Goal: Task Accomplishment & Management: Complete application form

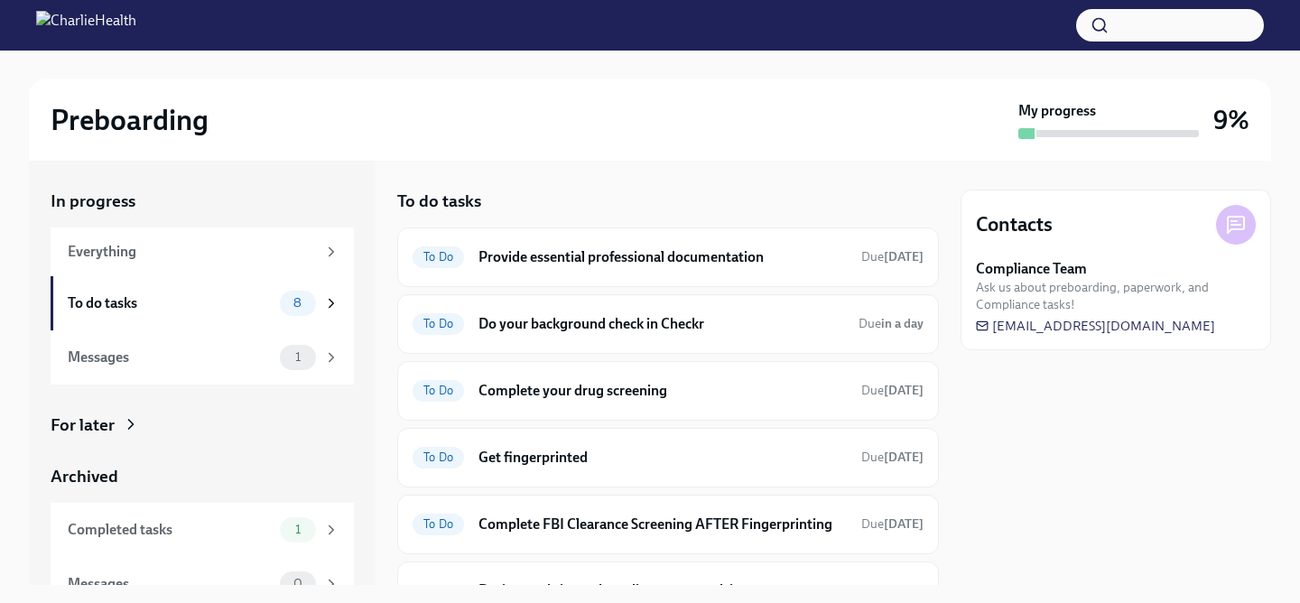
click at [663, 167] on div "To do tasks To Do Provide essential professional documentation Due [DATE] To Do…" at bounding box center [668, 373] width 542 height 424
click at [639, 324] on h6 "Do your background check in Checkr" at bounding box center [662, 324] width 366 height 20
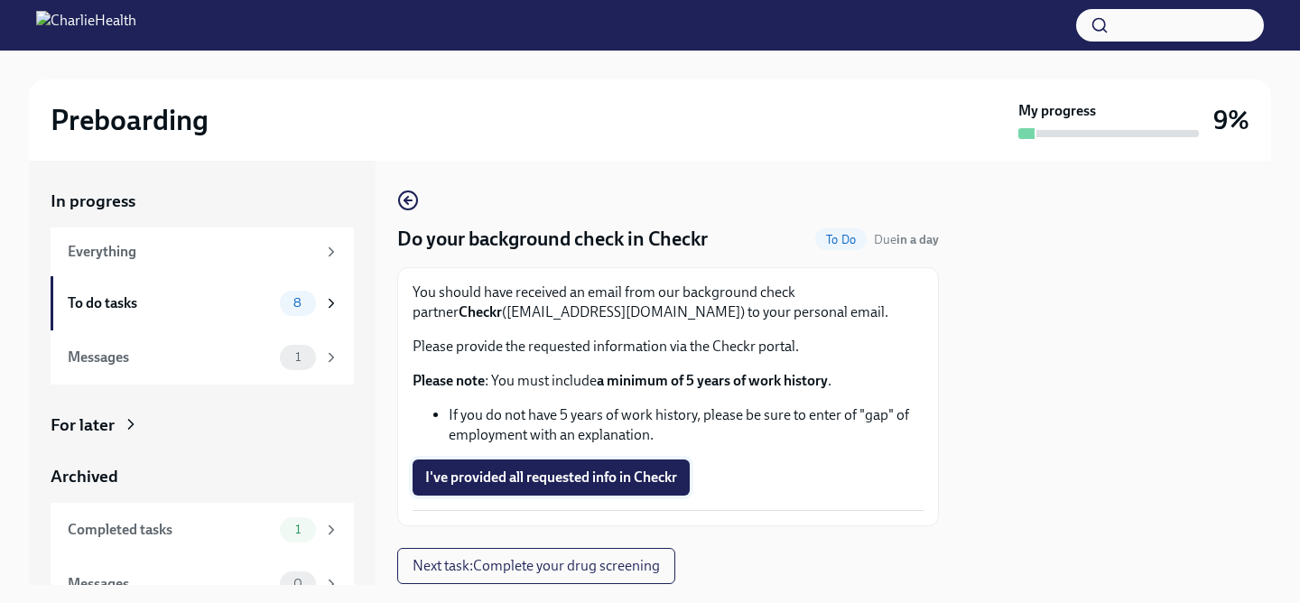
click at [555, 470] on span "I've provided all requested info in Checkr" at bounding box center [551, 478] width 252 height 18
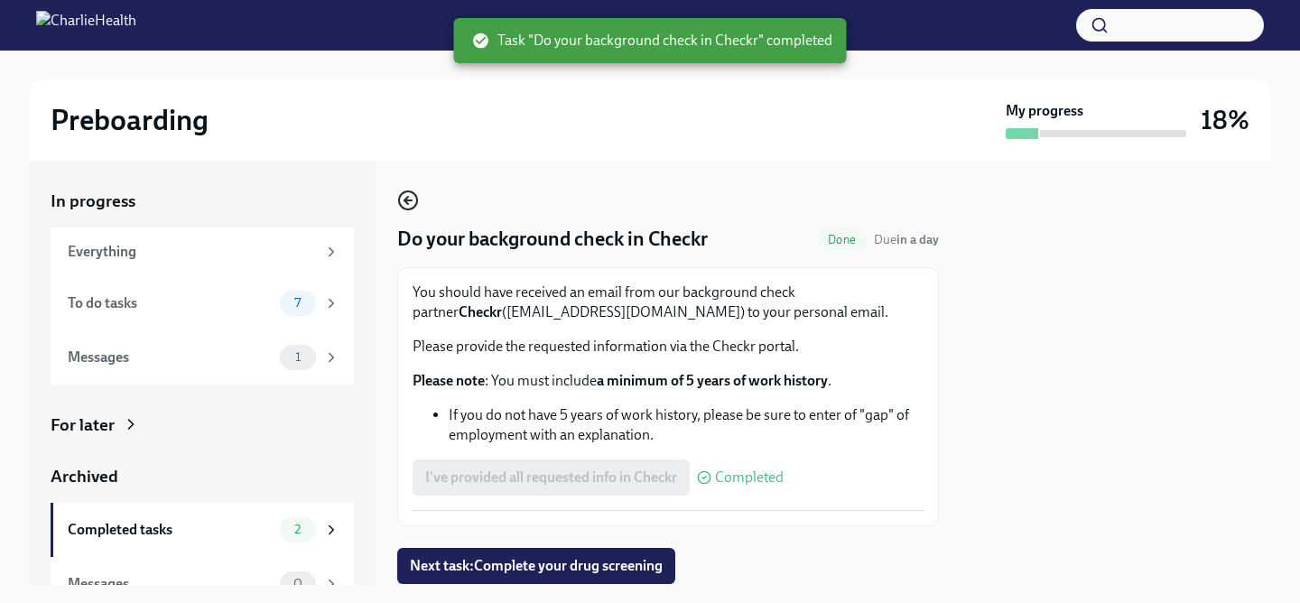
click at [407, 206] on icon "button" at bounding box center [408, 201] width 22 height 22
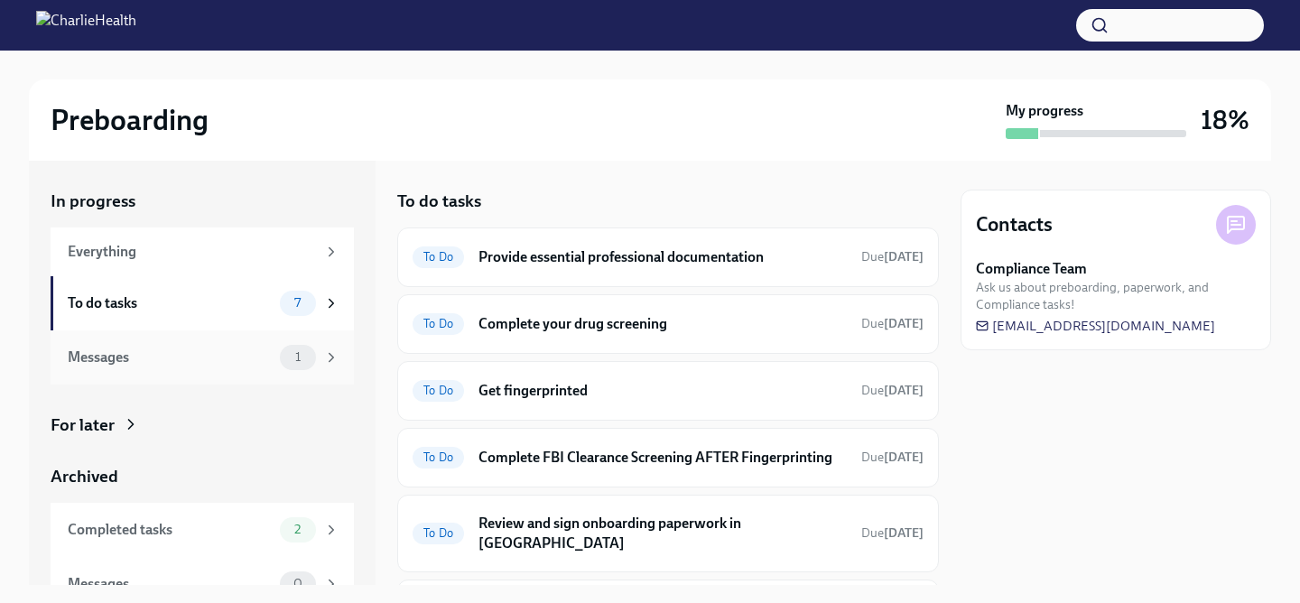
click at [308, 365] on div "1" at bounding box center [298, 357] width 36 height 25
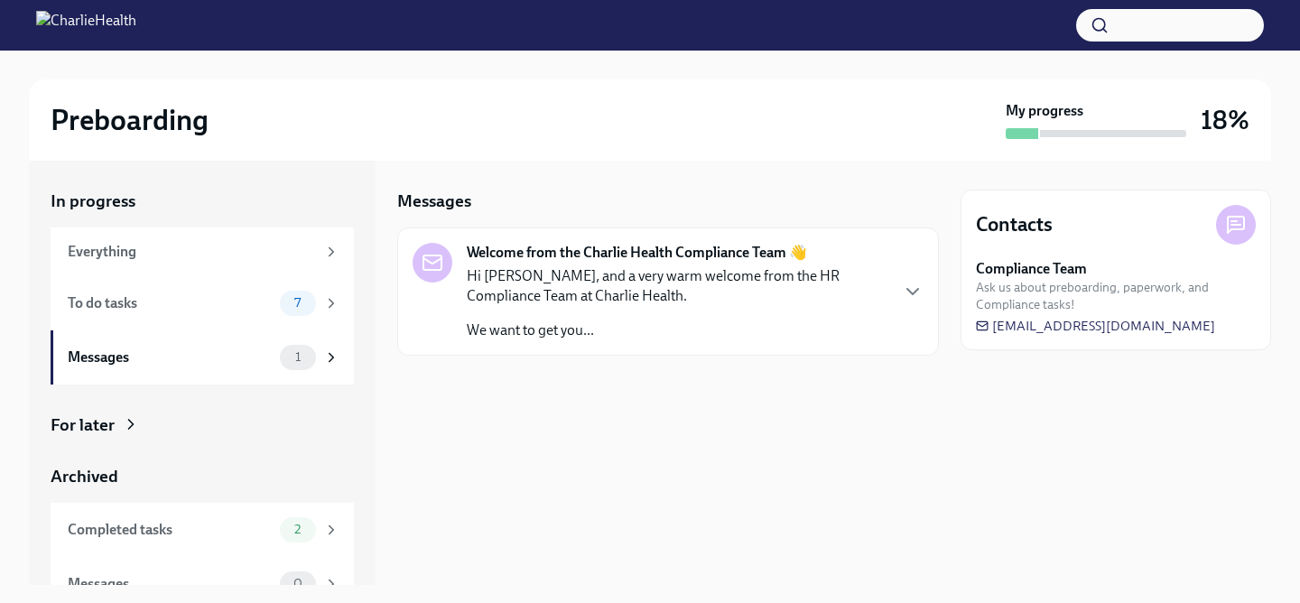
click at [613, 289] on p "Hi [PERSON_NAME], and a very warm welcome from the HR Compliance Team at Charli…" at bounding box center [677, 286] width 421 height 40
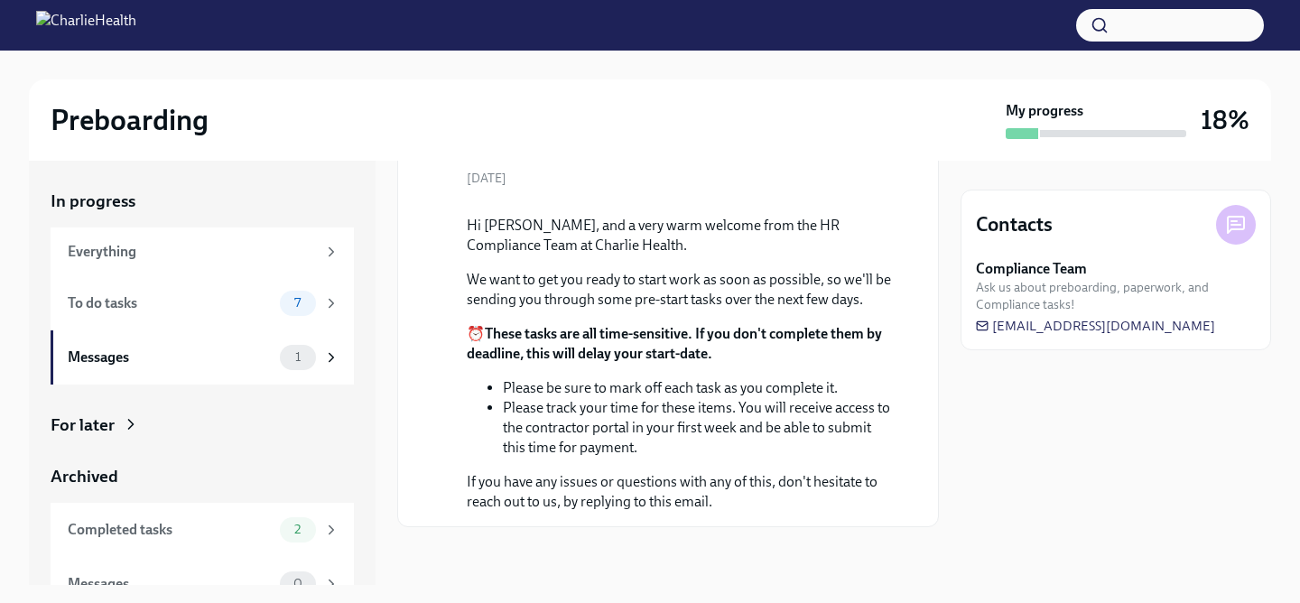
scroll to position [249, 0]
click at [248, 297] on div "To do tasks" at bounding box center [170, 303] width 205 height 20
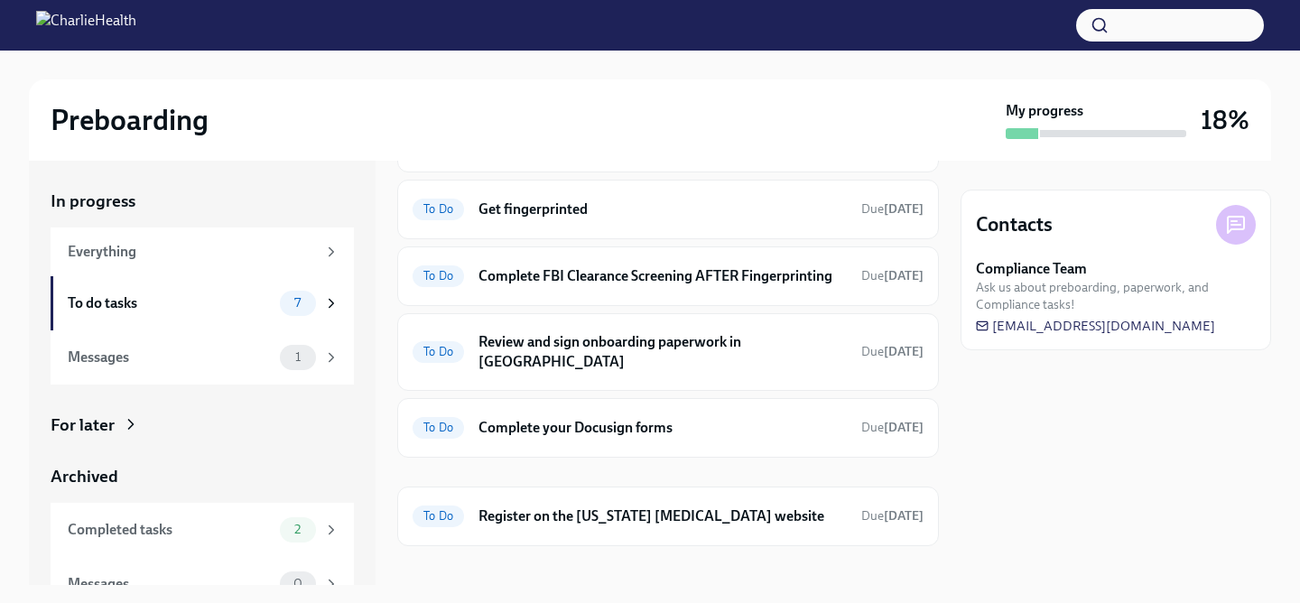
click at [212, 438] on div "In progress Everything To do tasks 7 Messages 1 For later Archived Completed ta…" at bounding box center [202, 401] width 303 height 422
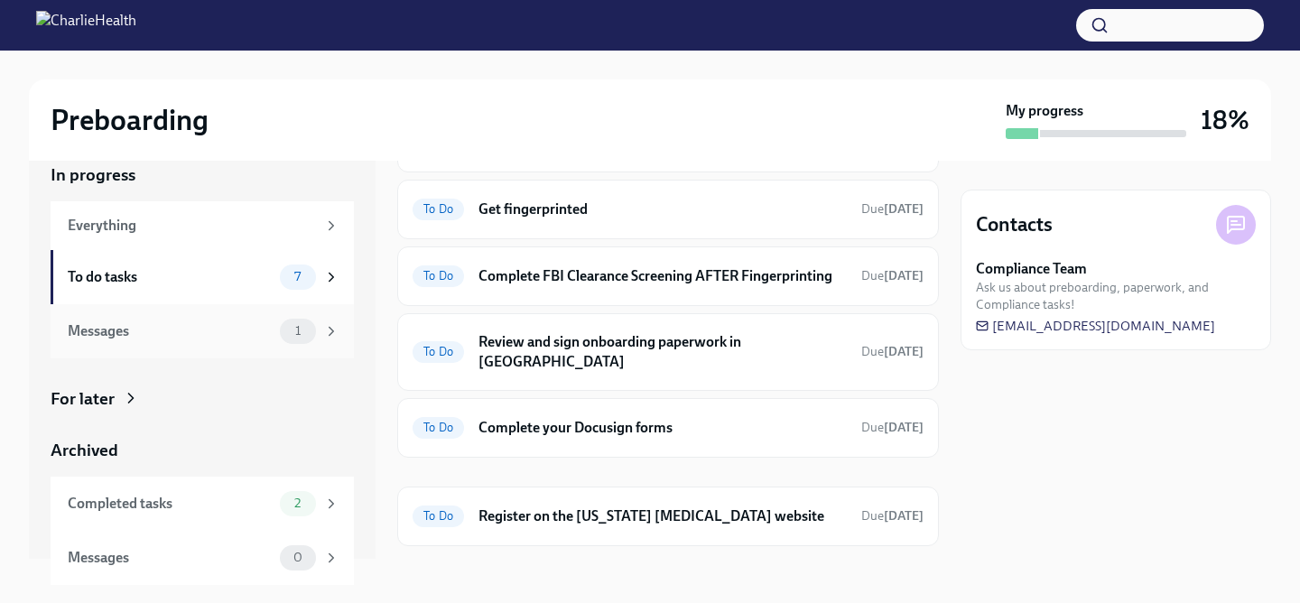
click at [330, 324] on icon at bounding box center [331, 331] width 16 height 16
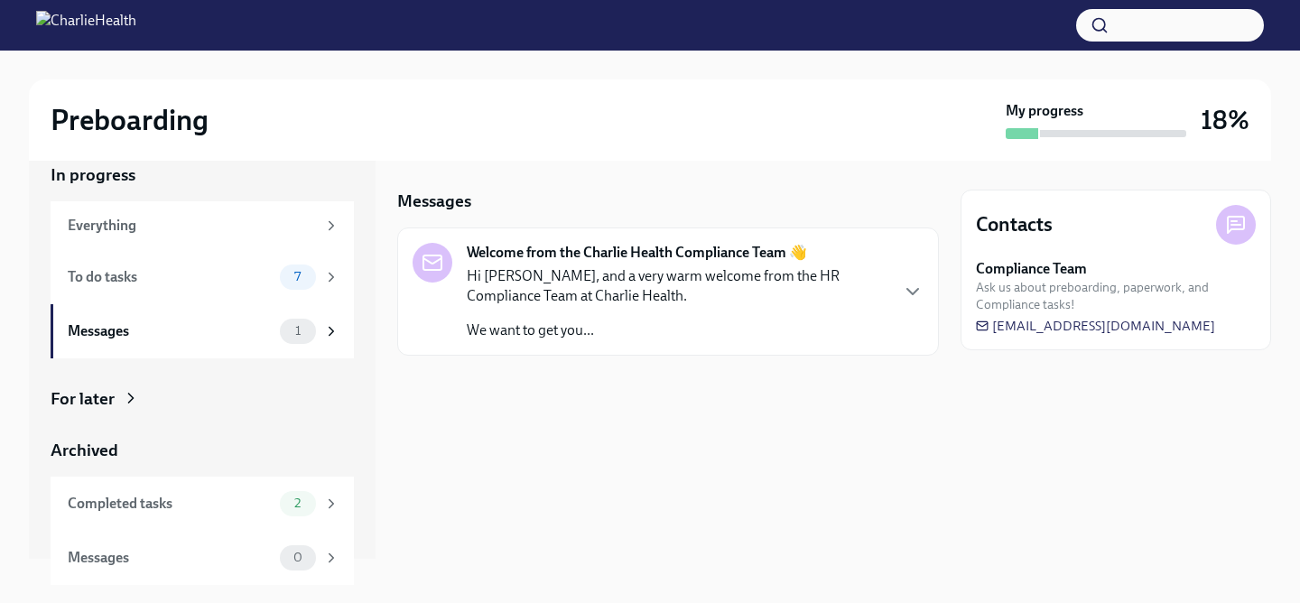
click at [659, 281] on p "Hi [PERSON_NAME], and a very warm welcome from the HR Compliance Team at Charli…" at bounding box center [677, 286] width 421 height 40
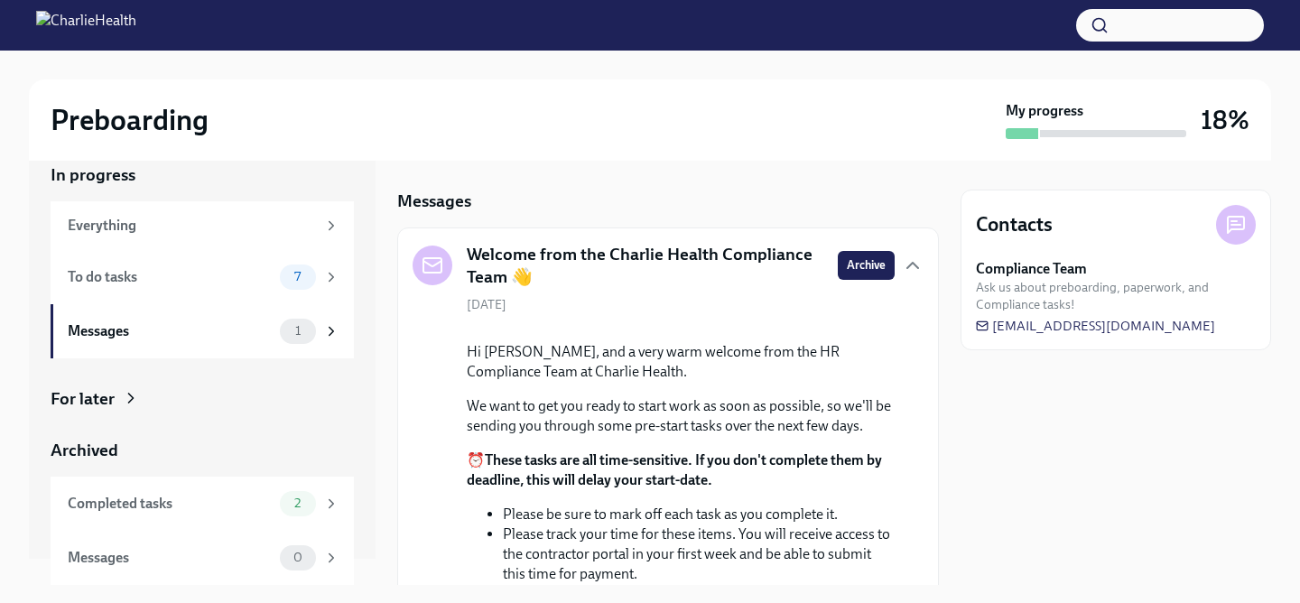
click at [636, 382] on p "Hi [PERSON_NAME], and a very warm welcome from the HR Compliance Team at Charli…" at bounding box center [681, 362] width 428 height 40
click at [166, 512] on div "Completed tasks" at bounding box center [170, 504] width 205 height 20
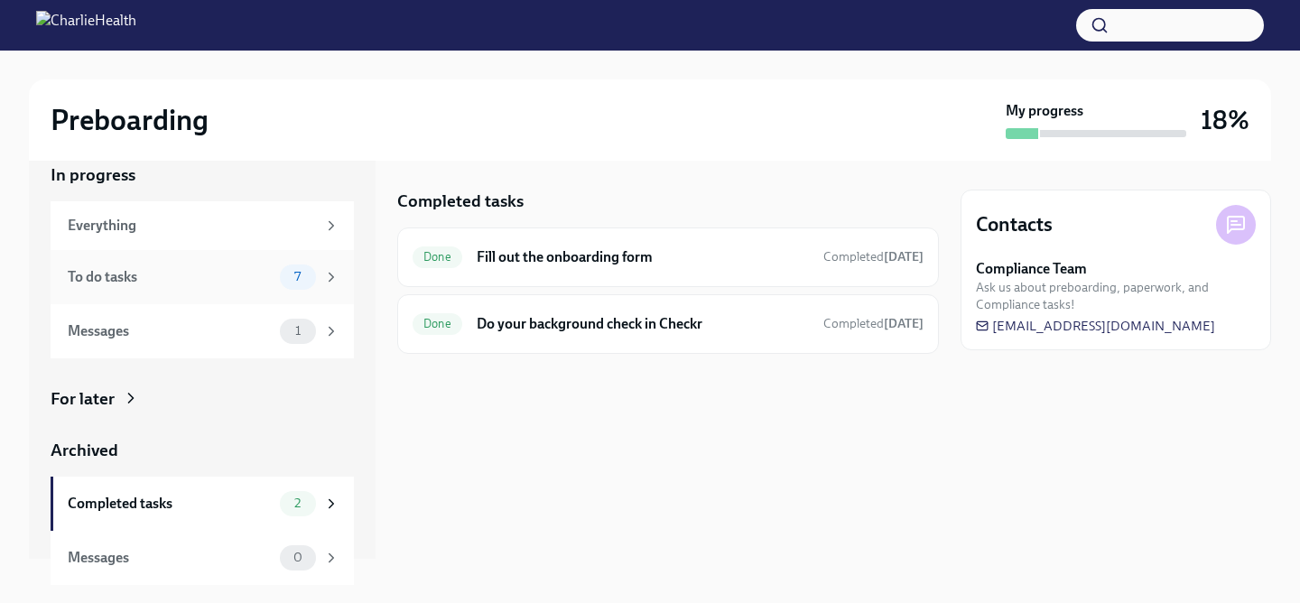
click at [265, 275] on div "To do tasks" at bounding box center [170, 277] width 205 height 20
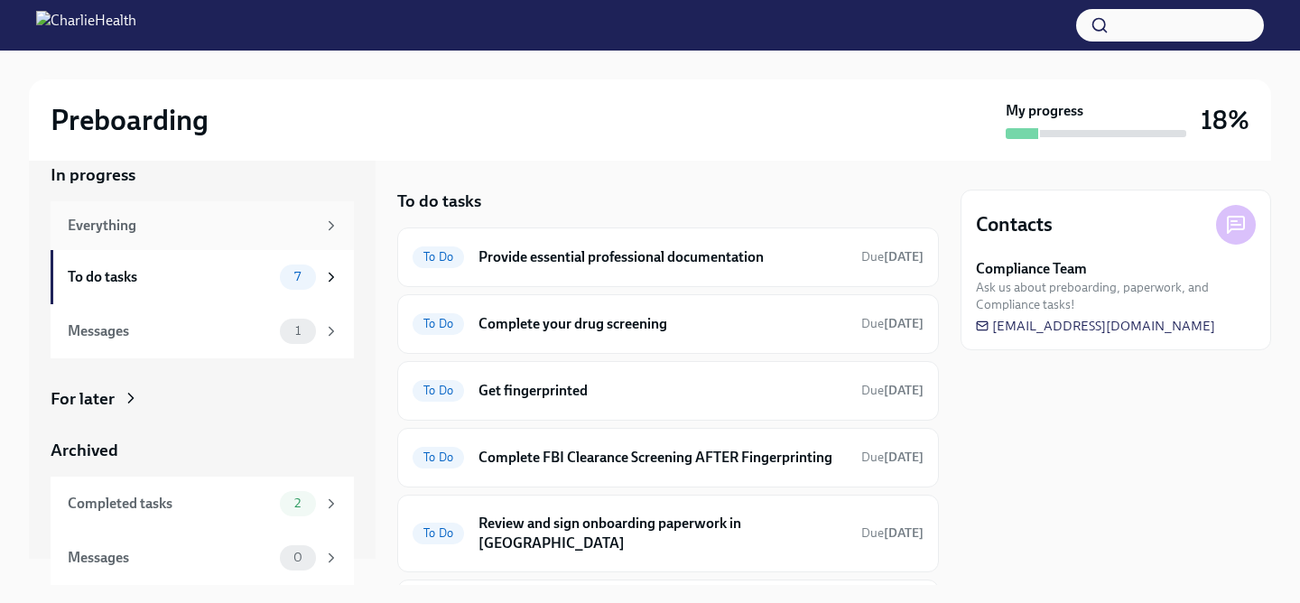
click at [292, 211] on div "Everything" at bounding box center [202, 225] width 303 height 49
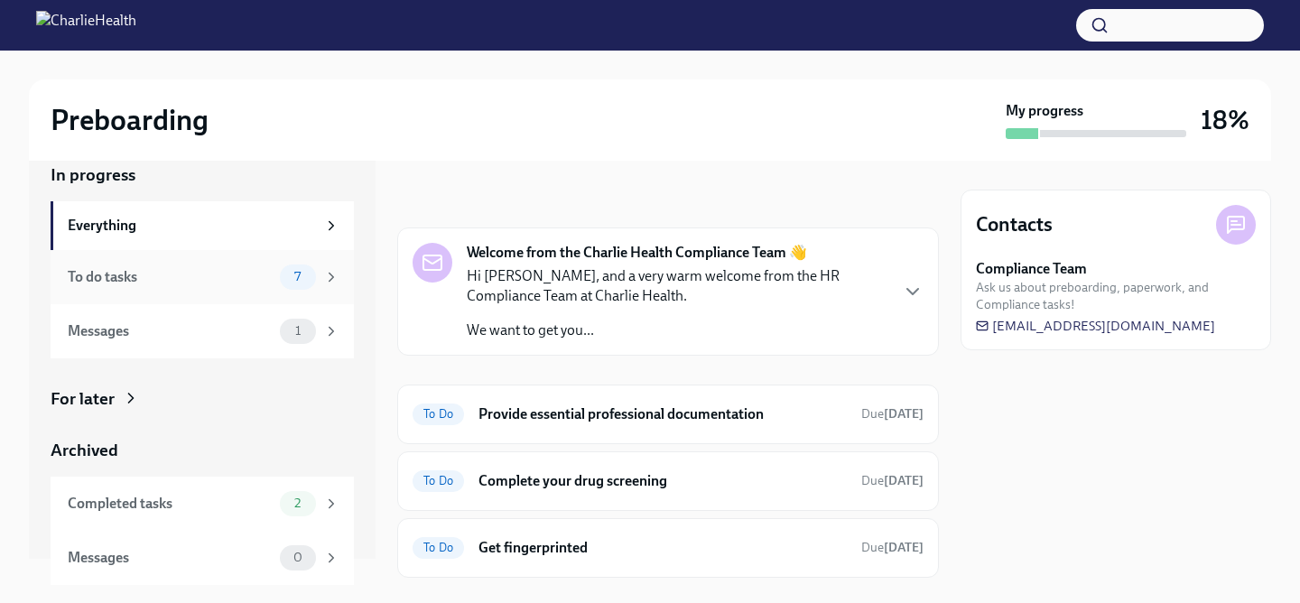
click at [252, 267] on div "To do tasks" at bounding box center [170, 277] width 205 height 20
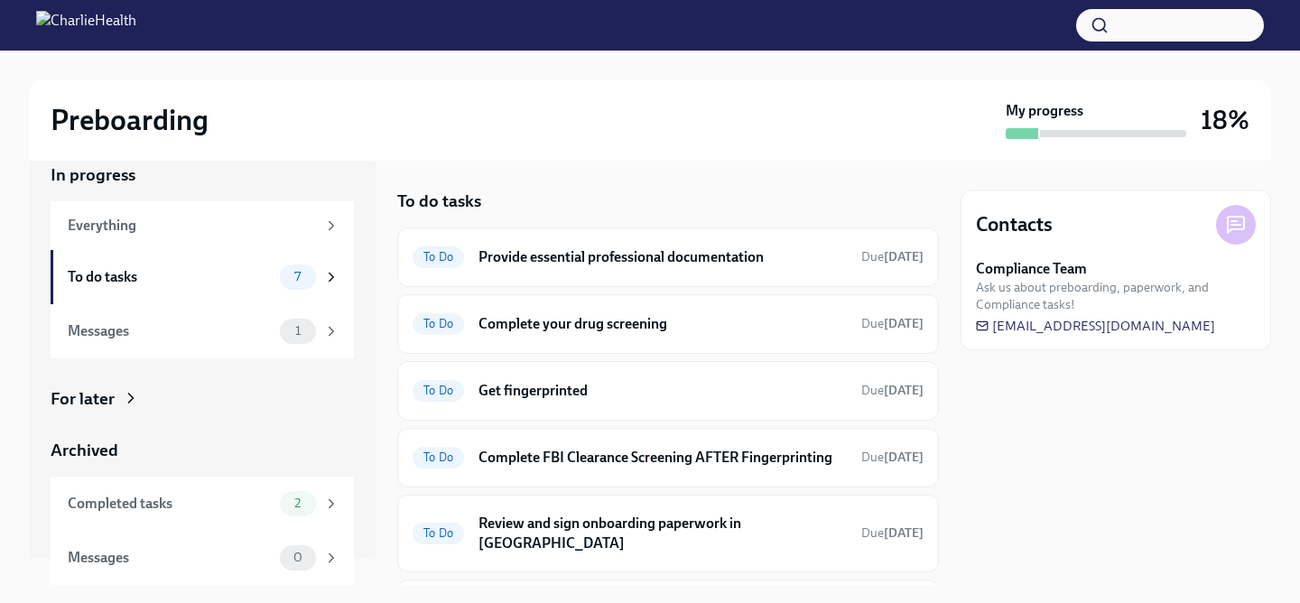
click at [358, 475] on div "In progress Everything To do tasks 7 Messages 1 For later Archived Completed ta…" at bounding box center [202, 347] width 347 height 424
click at [967, 489] on div "Contacts Compliance Team Ask us about preboarding, paperwork, and Compliance ta…" at bounding box center [1116, 373] width 311 height 424
click at [944, 508] on div "In progress Everything To do tasks 7 Messages 1 For later Archived Completed ta…" at bounding box center [650, 373] width 1243 height 424
click at [844, 225] on div "To do tasks To Do Provide essential professional documentation Due [DATE] To Do…" at bounding box center [668, 459] width 542 height 538
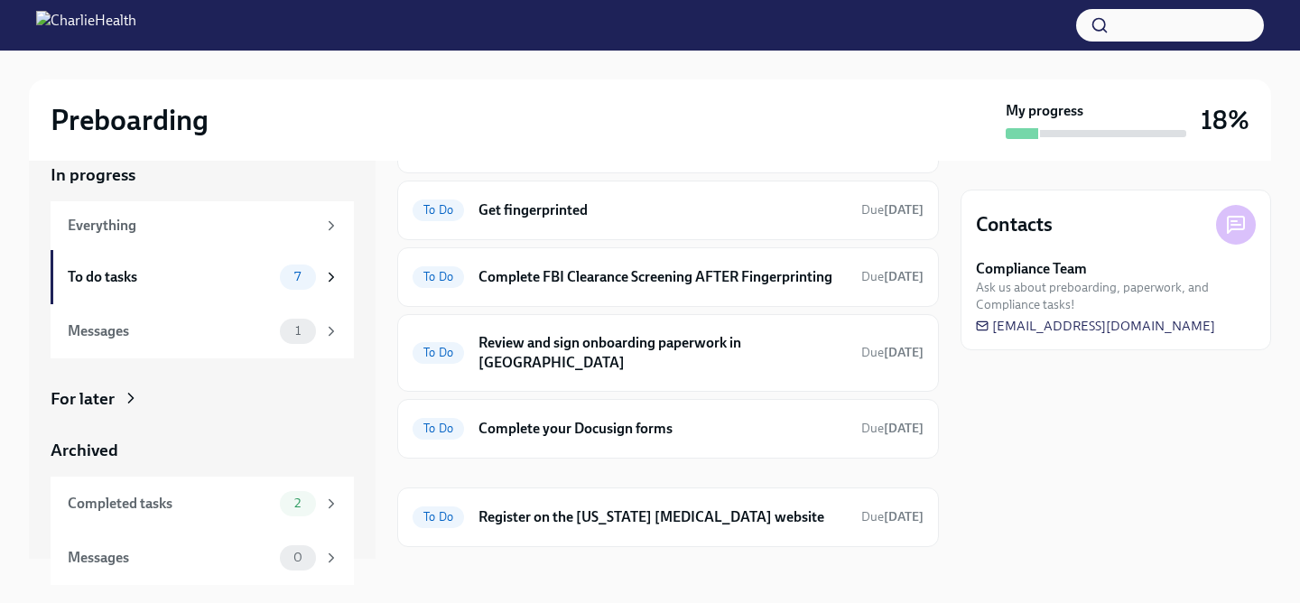
scroll to position [181, 0]
click at [561, 507] on h6 "Register on the [US_STATE] [MEDICAL_DATA] website" at bounding box center [663, 517] width 368 height 20
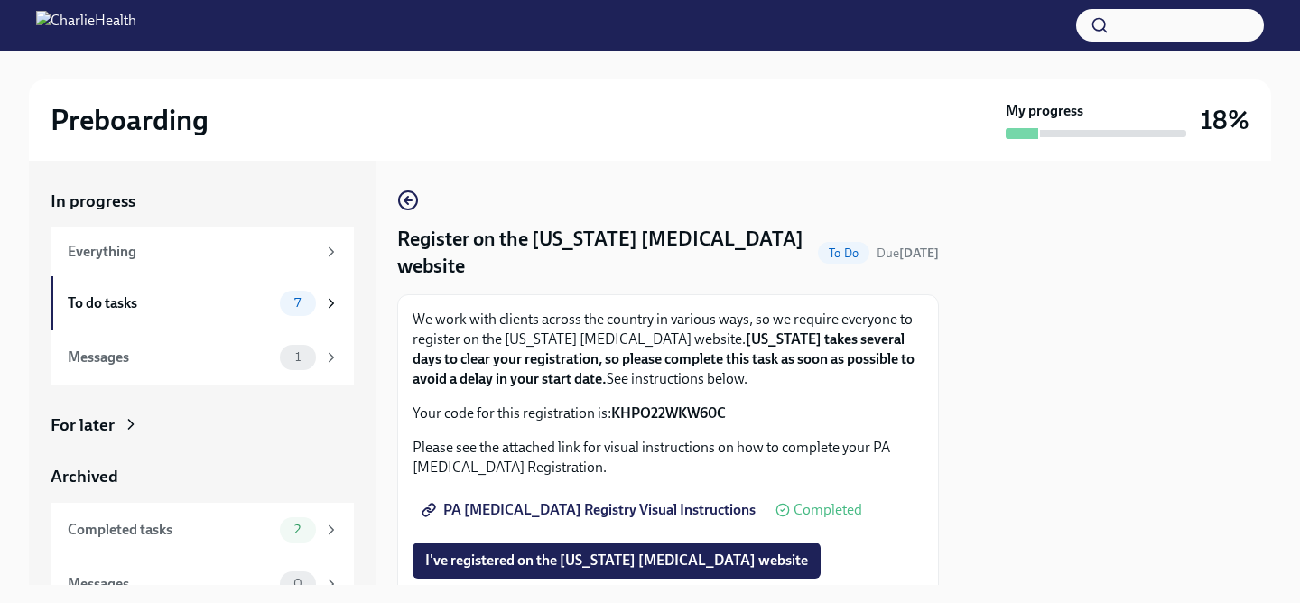
click at [568, 421] on p "Your code for this registration is: KHPO22WKW60C" at bounding box center [668, 414] width 511 height 20
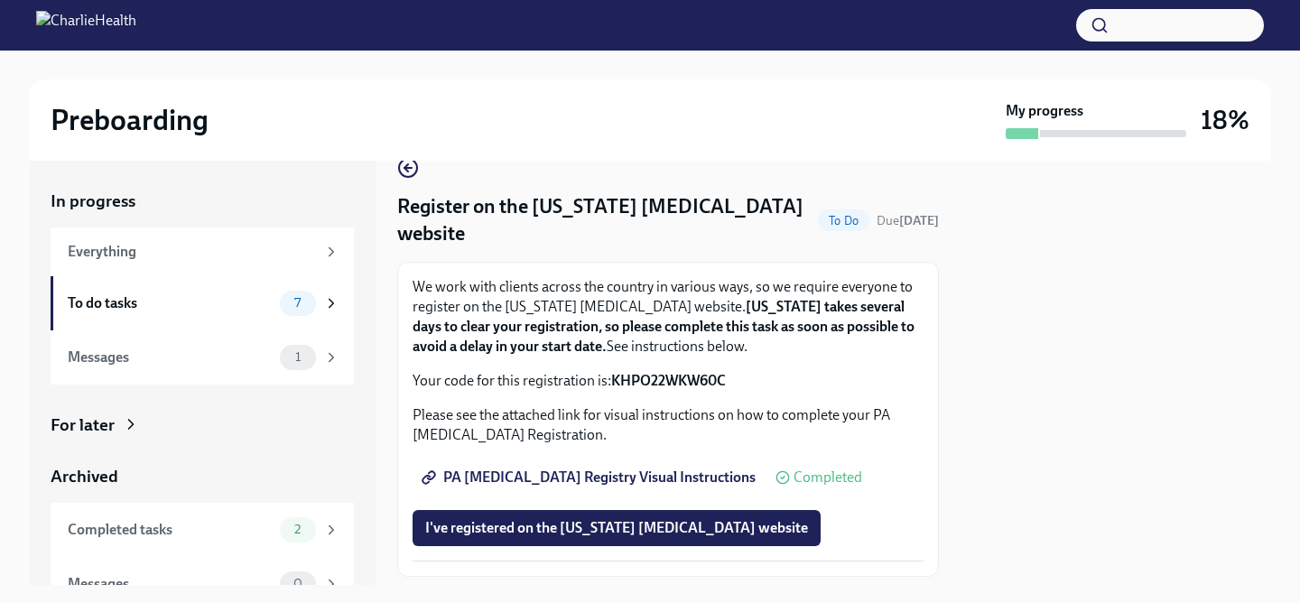
scroll to position [36, 0]
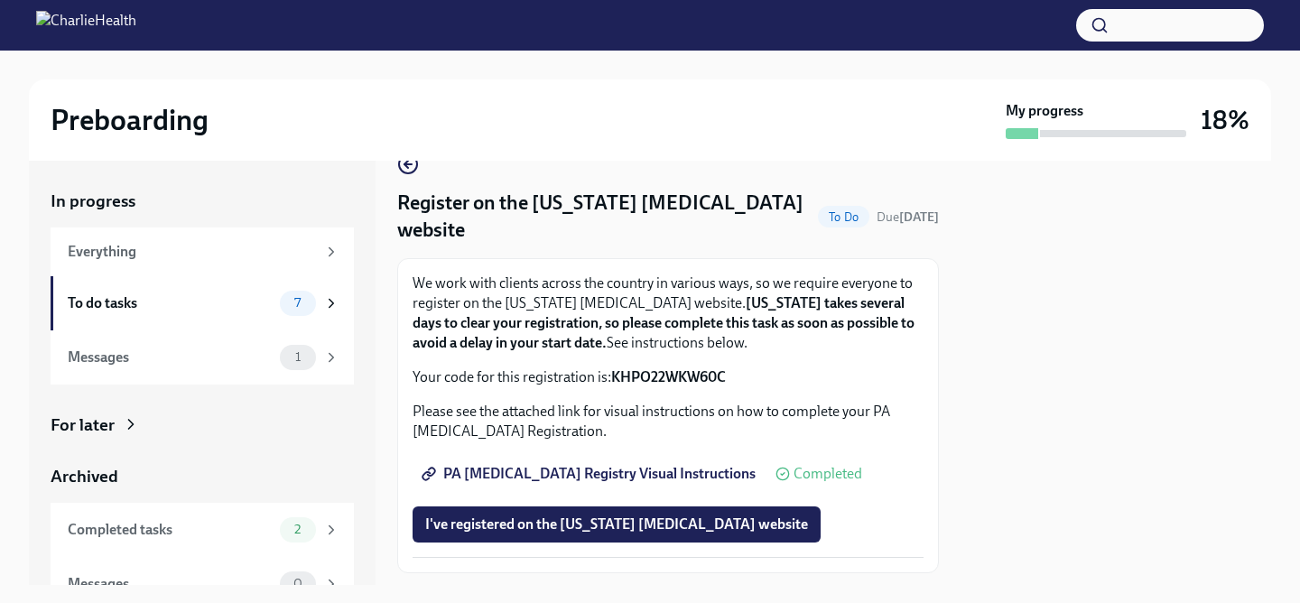
click at [948, 263] on div "In progress Everything To do tasks 7 Messages 1 For later Archived Completed ta…" at bounding box center [650, 373] width 1243 height 424
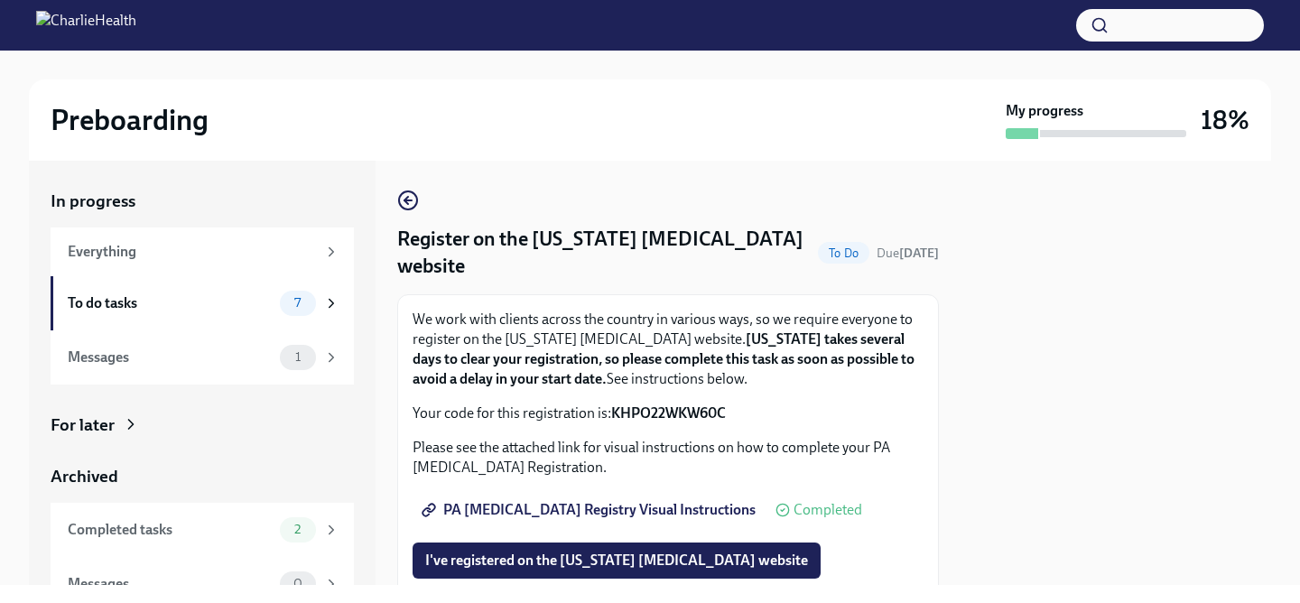
click at [658, 242] on h4 "Register on the [US_STATE] [MEDICAL_DATA] website" at bounding box center [604, 253] width 414 height 54
